Goal: Task Accomplishment & Management: Complete application form

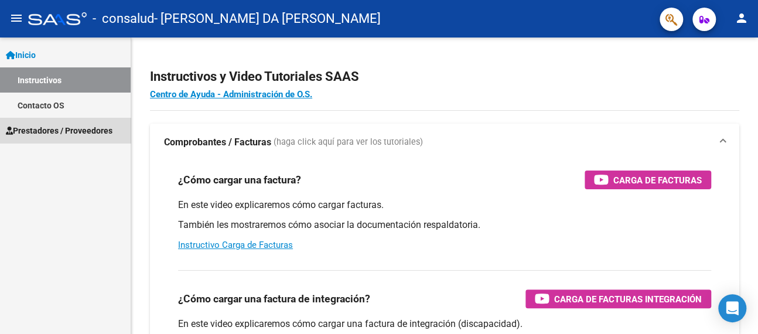
click at [95, 131] on span "Prestadores / Proveedores" at bounding box center [59, 130] width 107 height 13
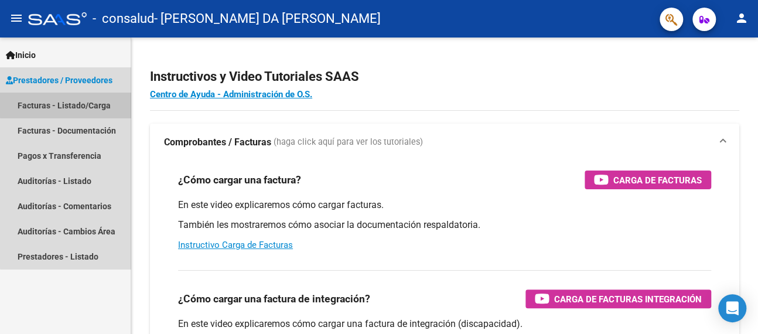
click at [88, 104] on link "Facturas - Listado/Carga" at bounding box center [65, 105] width 131 height 25
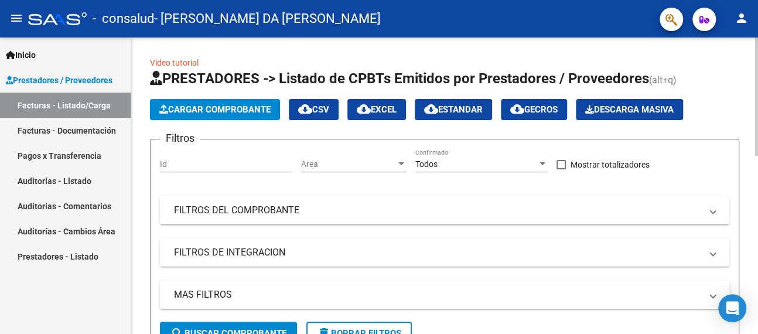
scroll to position [351, 0]
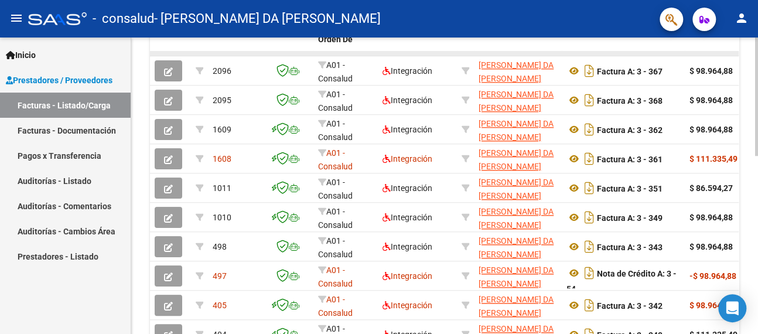
drag, startPoint x: 280, startPoint y: 52, endPoint x: 360, endPoint y: 52, distance: 80.3
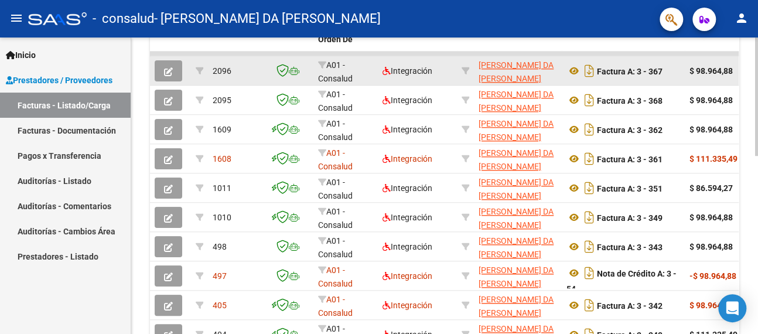
drag, startPoint x: 383, startPoint y: 52, endPoint x: 422, endPoint y: 56, distance: 39.4
click at [422, 56] on datatable-scroller "2096 A01 - Consalud Integración [PERSON_NAME] DA [PERSON_NAME] 27242948403 Fact…" at bounding box center [444, 200] width 589 height 298
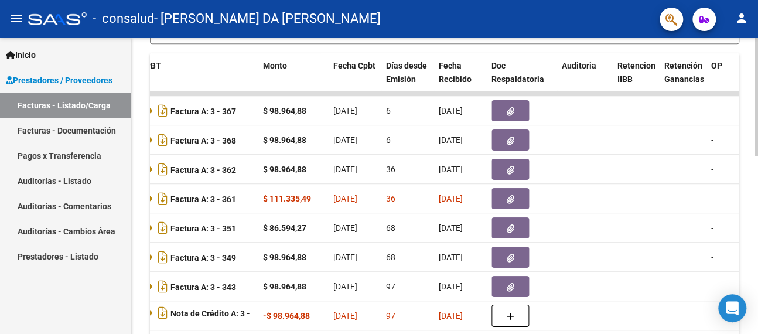
scroll to position [329, 0]
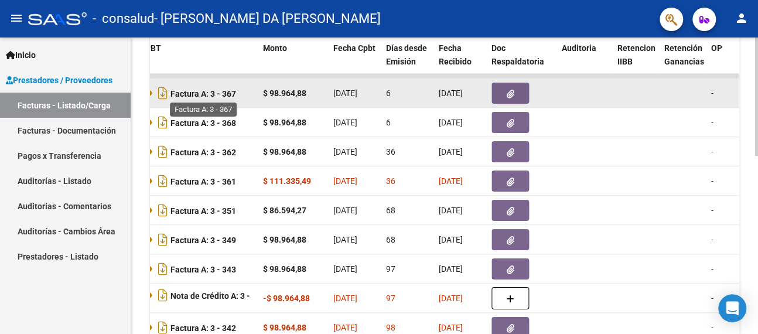
click at [200, 94] on strong "Factura A: 3 - 367" at bounding box center [203, 92] width 66 height 9
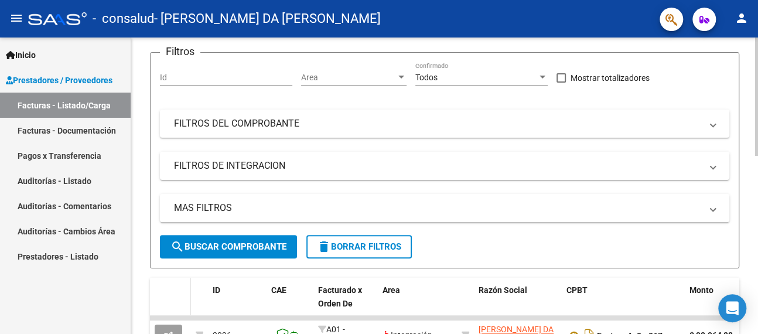
scroll to position [36, 0]
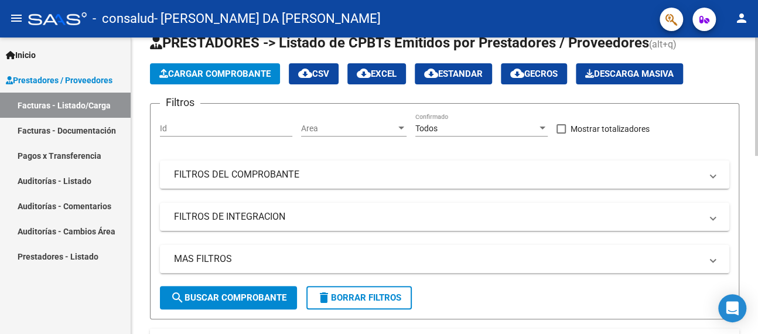
click at [191, 76] on span "Cargar Comprobante" at bounding box center [214, 74] width 111 height 11
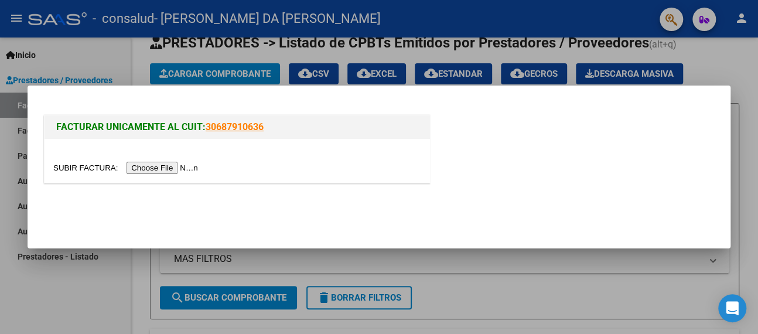
click at [179, 165] on input "file" at bounding box center [127, 168] width 148 height 12
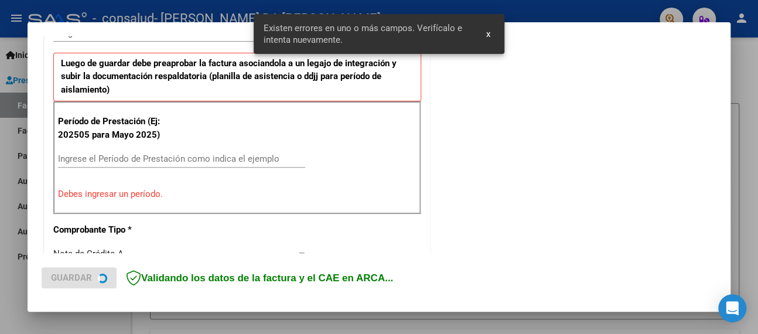
scroll to position [312, 0]
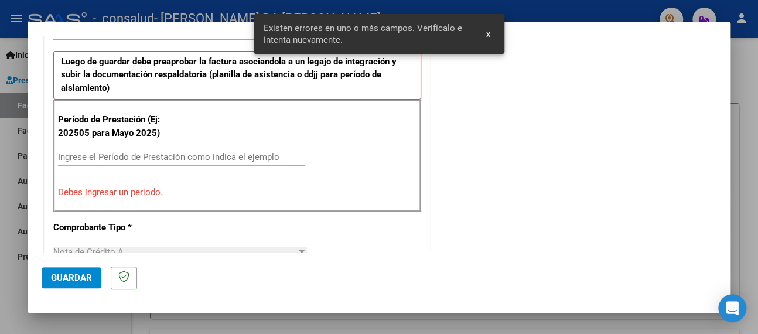
click at [144, 157] on input "Ingrese el Período de Prestación como indica el ejemplo" at bounding box center [181, 157] width 247 height 11
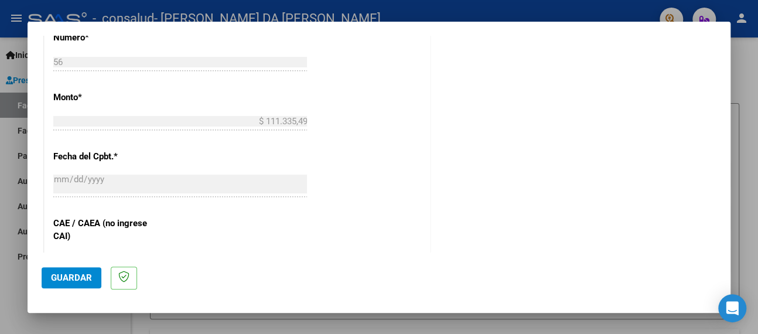
scroll to position [605, 0]
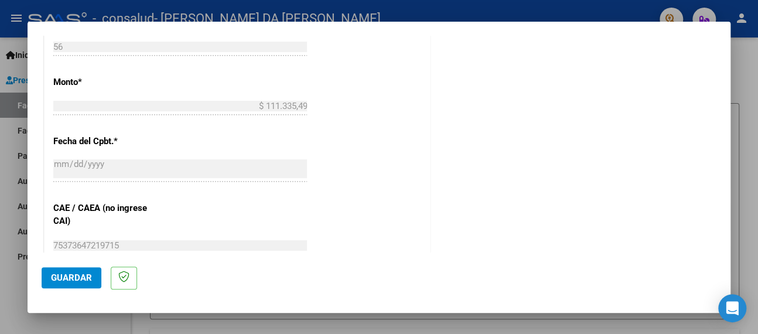
type input "202507"
click at [81, 275] on span "Guardar" at bounding box center [71, 277] width 41 height 11
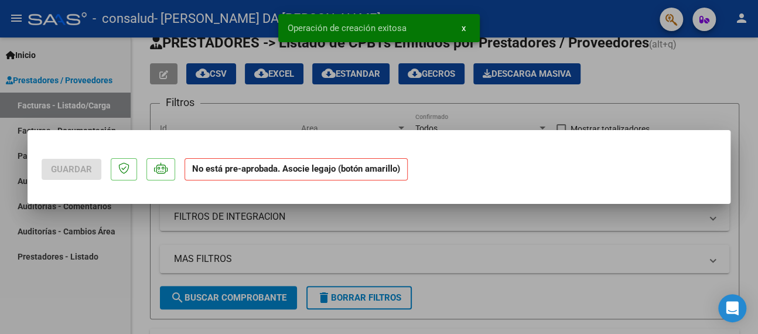
scroll to position [0, 0]
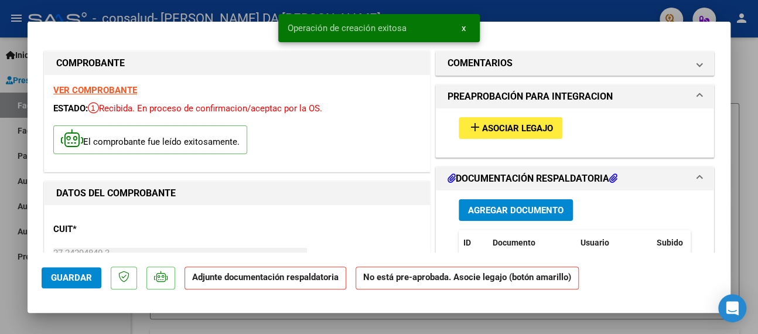
click at [482, 125] on span "Asociar Legajo" at bounding box center [517, 128] width 71 height 11
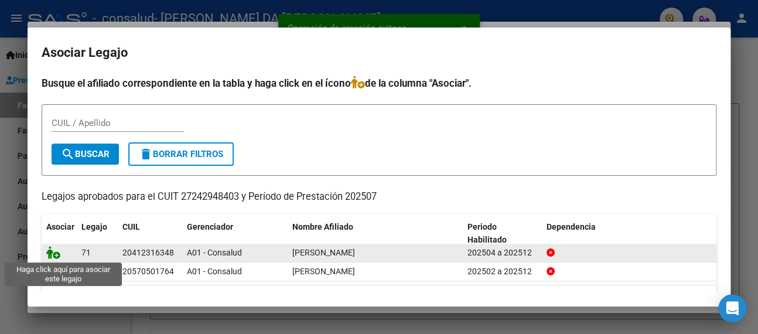
click at [53, 251] on icon at bounding box center [53, 252] width 14 height 13
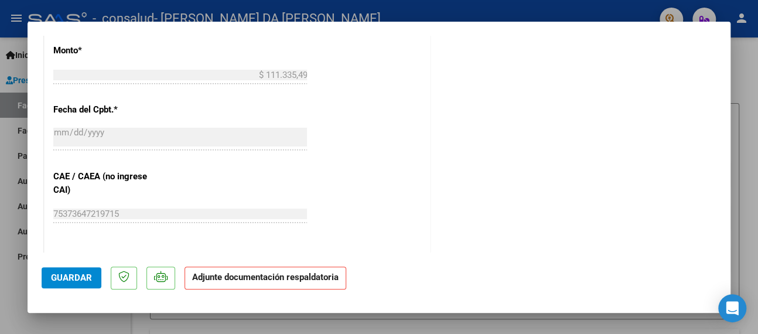
scroll to position [644, 0]
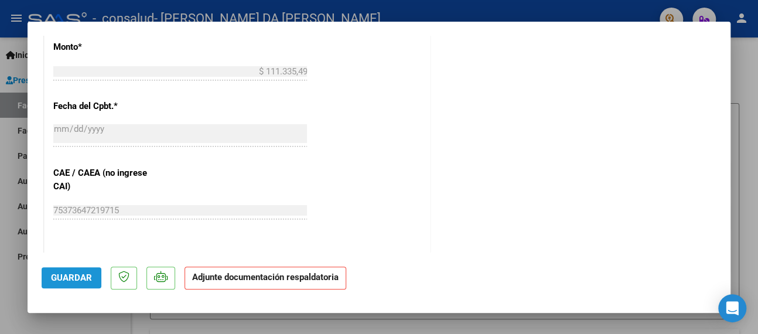
click at [69, 272] on span "Guardar" at bounding box center [71, 277] width 41 height 11
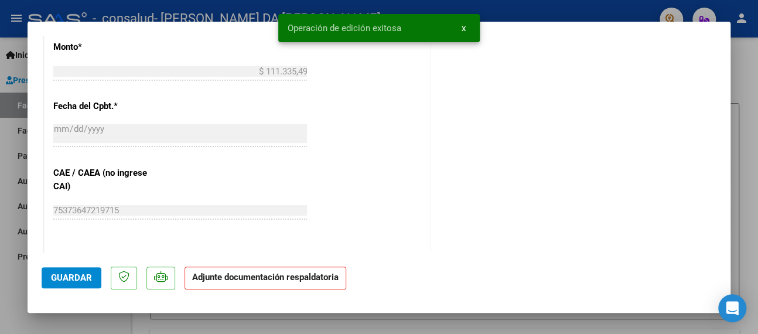
click at [1, 131] on div at bounding box center [379, 167] width 758 height 334
type input "$ 0,00"
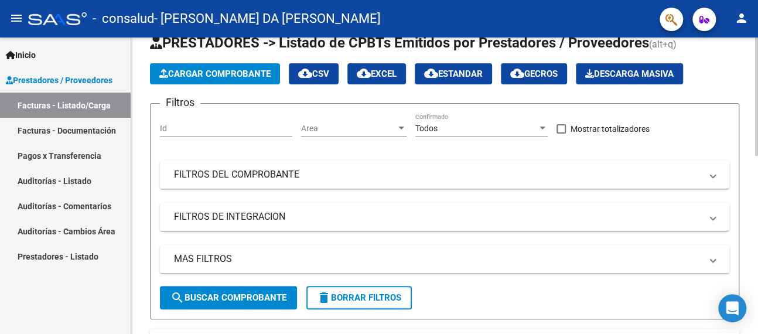
click at [189, 72] on span "Cargar Comprobante" at bounding box center [214, 74] width 111 height 11
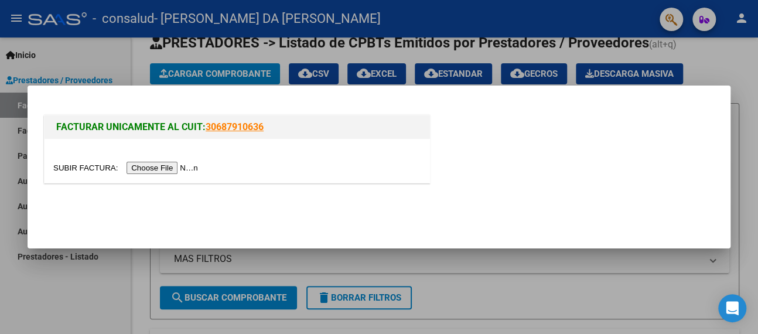
click at [146, 164] on input "file" at bounding box center [127, 168] width 148 height 12
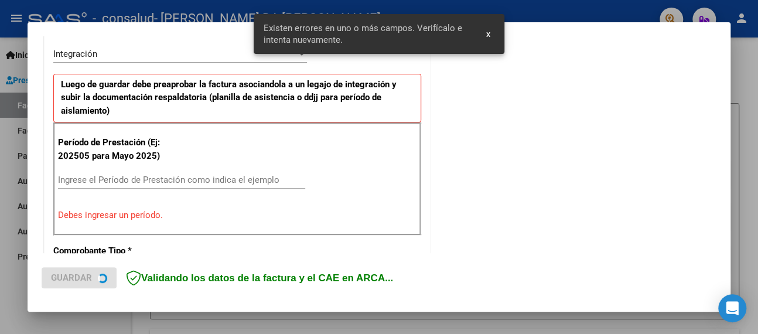
scroll to position [290, 0]
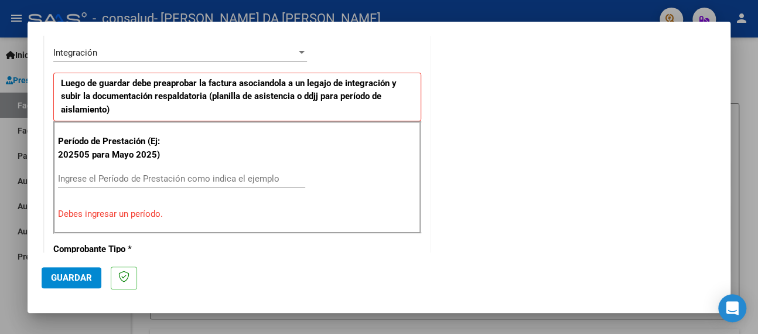
click at [112, 170] on div "Ingrese el Período de Prestación como indica el ejemplo" at bounding box center [181, 179] width 247 height 18
click at [118, 175] on input "Ingrese el Período de Prestación como indica el ejemplo" at bounding box center [181, 178] width 247 height 11
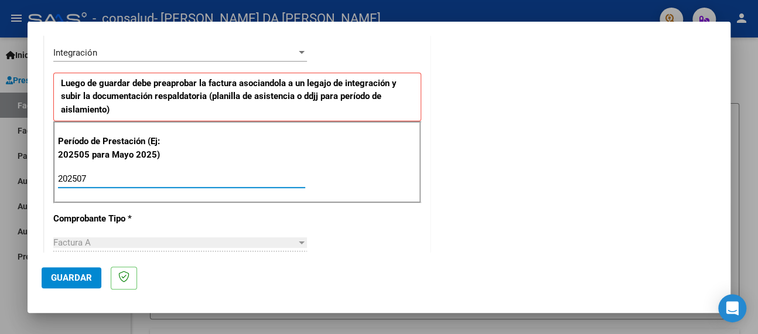
type input "202507"
click at [67, 272] on span "Guardar" at bounding box center [71, 277] width 41 height 11
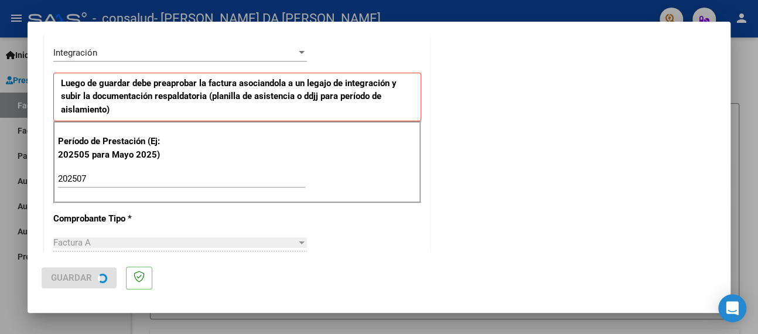
scroll to position [0, 0]
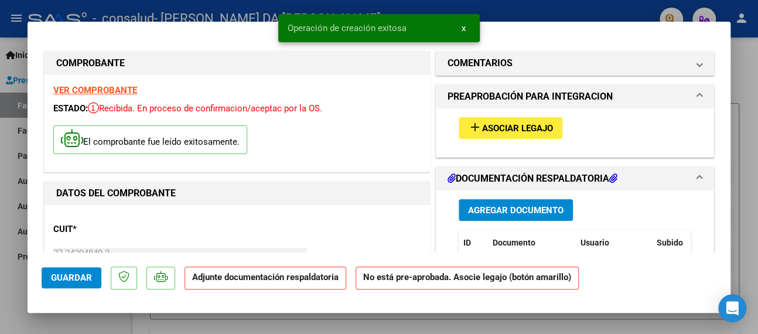
click at [483, 132] on span "Asociar Legajo" at bounding box center [517, 128] width 71 height 11
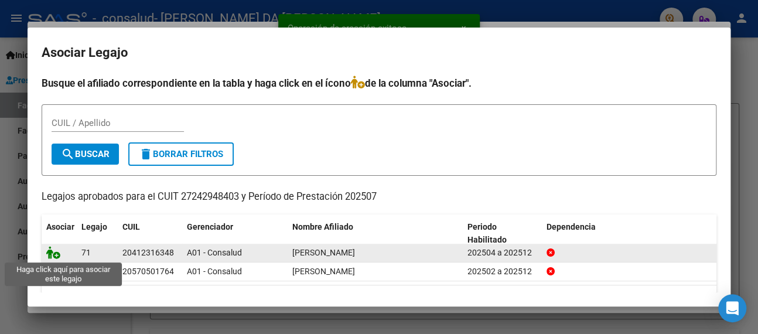
click at [53, 246] on icon at bounding box center [53, 252] width 14 height 13
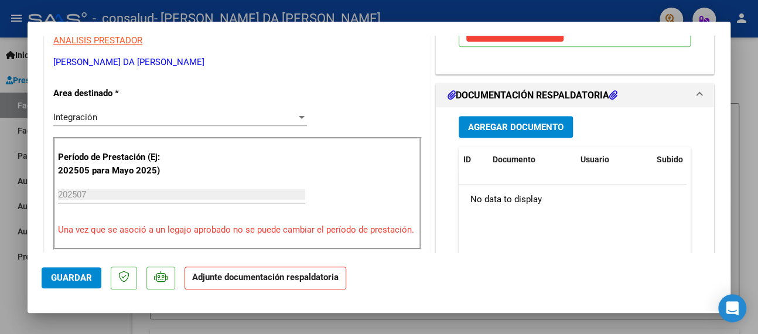
scroll to position [292, 0]
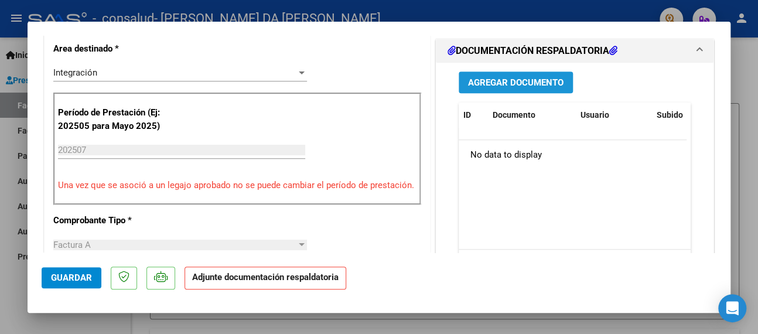
click at [501, 77] on span "Agregar Documento" at bounding box center [515, 82] width 95 height 11
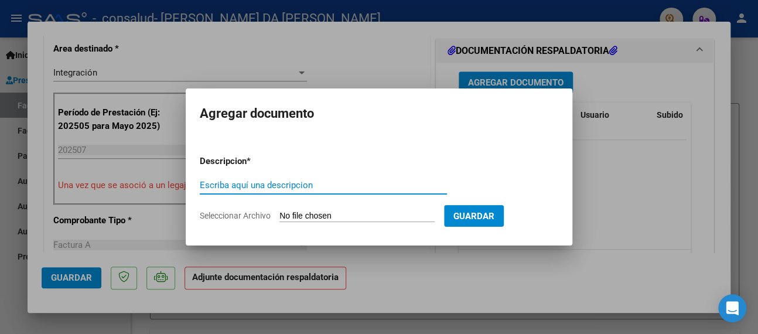
click at [285, 187] on input "Escriba aquí una descripcion" at bounding box center [323, 185] width 247 height 11
type input "Asistencia"
click at [339, 210] on app-file-uploader "Seleccionar Archivo" at bounding box center [322, 215] width 244 height 11
click at [338, 216] on input "Seleccionar Archivo" at bounding box center [356, 216] width 155 height 11
type input "C:\fakepath\Asistencia TO [DATE]_Atienza.pdf"
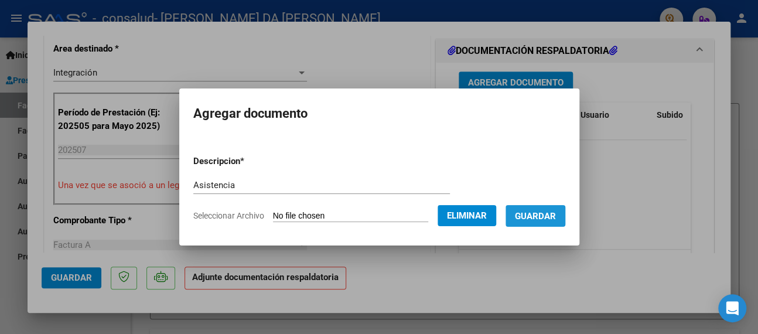
click at [544, 215] on span "Guardar" at bounding box center [535, 216] width 41 height 11
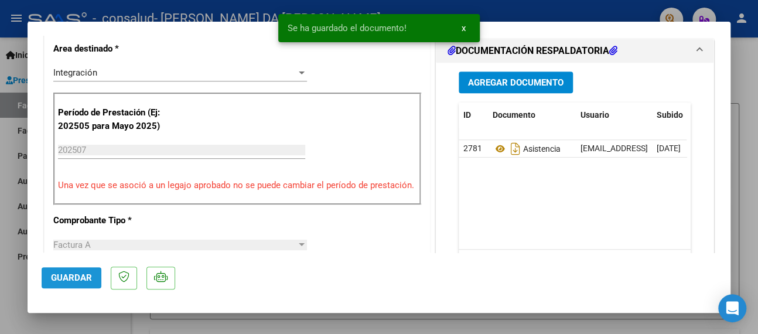
click at [70, 281] on span "Guardar" at bounding box center [71, 277] width 41 height 11
click at [8, 153] on div at bounding box center [379, 167] width 758 height 334
type input "$ 0,00"
